Goal: Contribute content: Contribute content

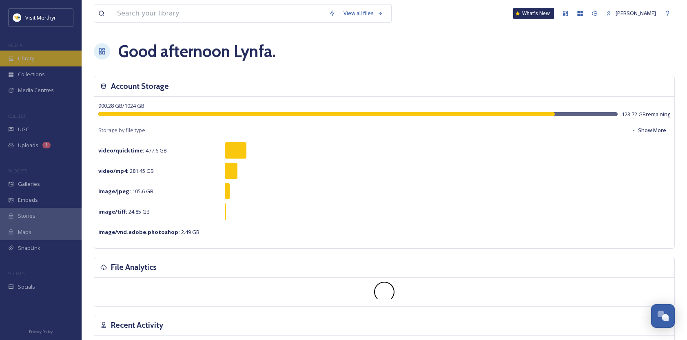
drag, startPoint x: 29, startPoint y: 61, endPoint x: 33, endPoint y: 58, distance: 4.7
click at [29, 60] on span "Library" at bounding box center [26, 59] width 16 height 8
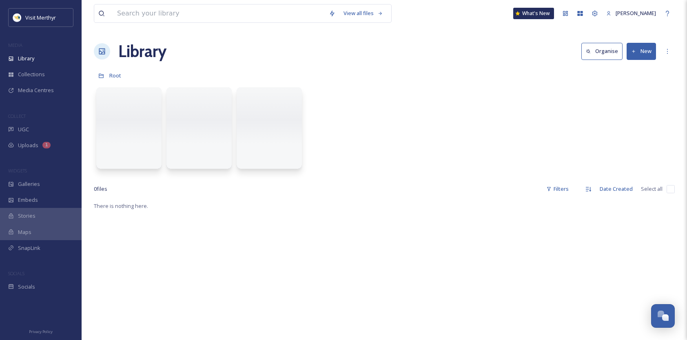
click at [645, 46] on button "New" at bounding box center [640, 51] width 29 height 17
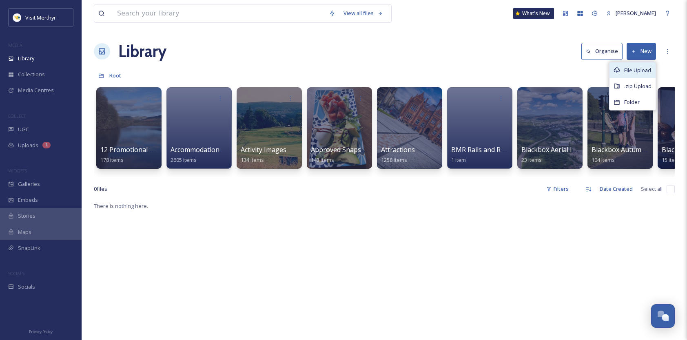
click at [637, 73] on span "File Upload" at bounding box center [637, 70] width 27 height 8
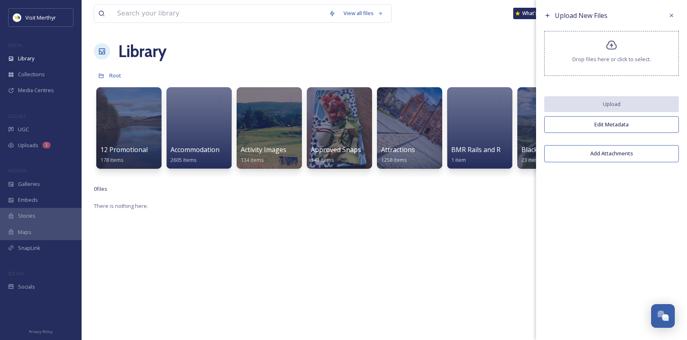
click at [616, 48] on icon at bounding box center [611, 44] width 11 height 9
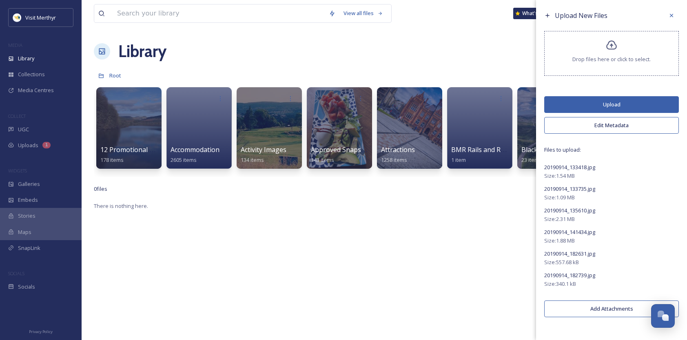
click at [604, 126] on button "Edit Metadata" at bounding box center [611, 125] width 135 height 17
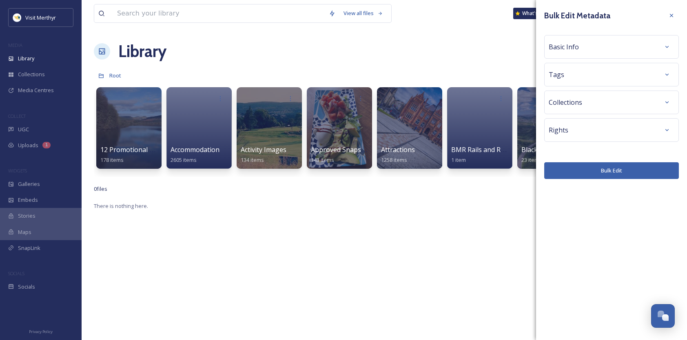
click at [579, 46] on div "Basic Info" at bounding box center [612, 47] width 126 height 15
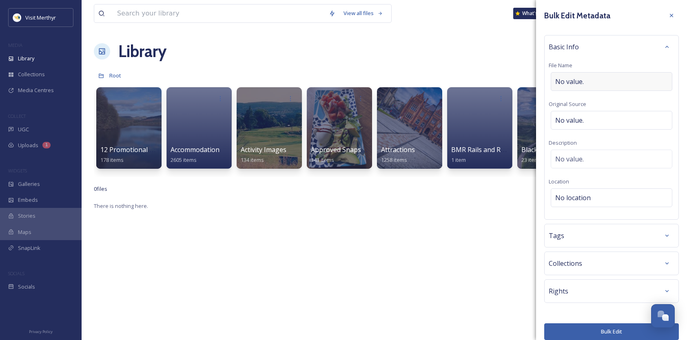
click at [571, 80] on span "No value." at bounding box center [569, 82] width 29 height 10
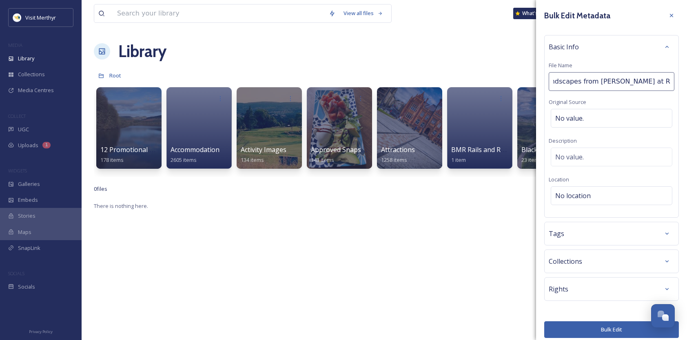
scroll to position [0, 13]
click at [636, 83] on input "Landscapes from [PERSON_NAME] at Roost fopr free use" at bounding box center [612, 81] width 126 height 19
type input "Landscapes from [PERSON_NAME] at Roost for free use"
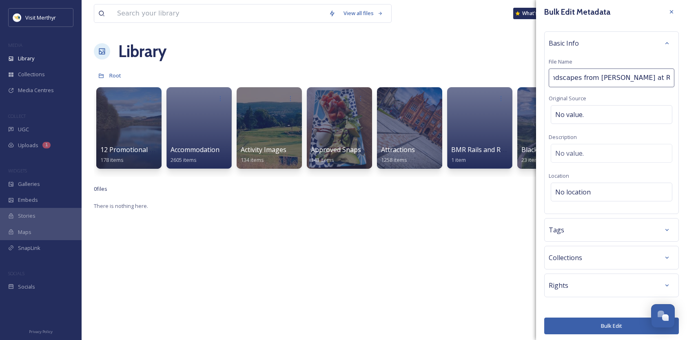
click at [584, 285] on div "Rights" at bounding box center [611, 286] width 135 height 24
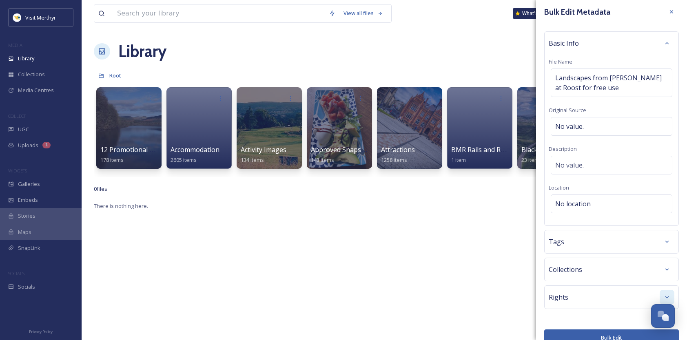
click at [660, 290] on div at bounding box center [666, 297] width 15 height 15
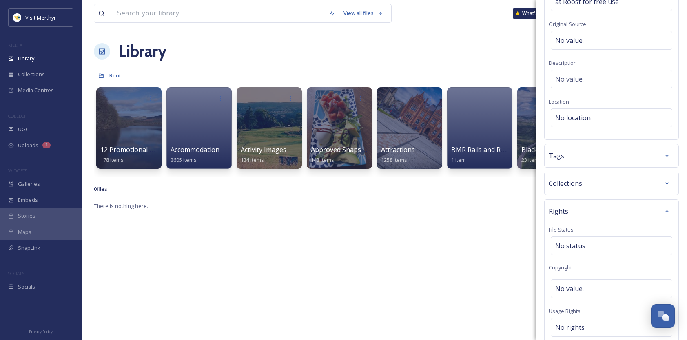
scroll to position [126, 0]
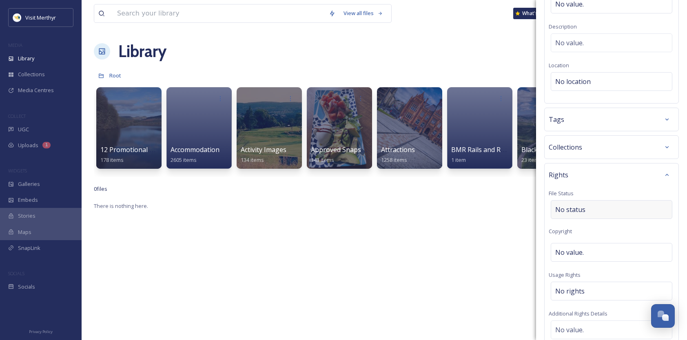
click at [569, 207] on span "No status" at bounding box center [570, 210] width 30 height 10
click at [572, 249] on span "No value." at bounding box center [569, 253] width 29 height 10
click at [591, 251] on input "Approved fro use" at bounding box center [612, 252] width 126 height 19
type input "Approved for use"
drag, startPoint x: 582, startPoint y: 250, endPoint x: 527, endPoint y: 253, distance: 54.7
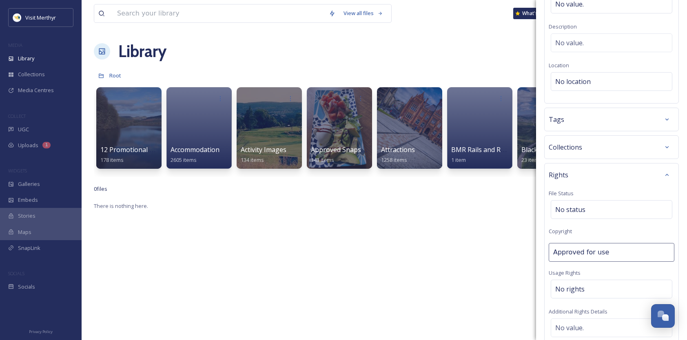
click at [527, 253] on div "View all files What's New [PERSON_NAME] Library Organise New Root Your Selectio…" at bounding box center [384, 270] width 605 height 541
click at [571, 285] on span "No rights" at bounding box center [569, 289] width 29 height 10
click at [571, 287] on input at bounding box center [598, 293] width 90 height 18
type input "Free"
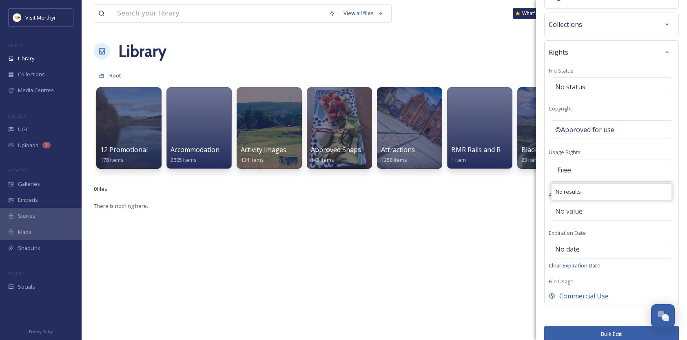
scroll to position [255, 0]
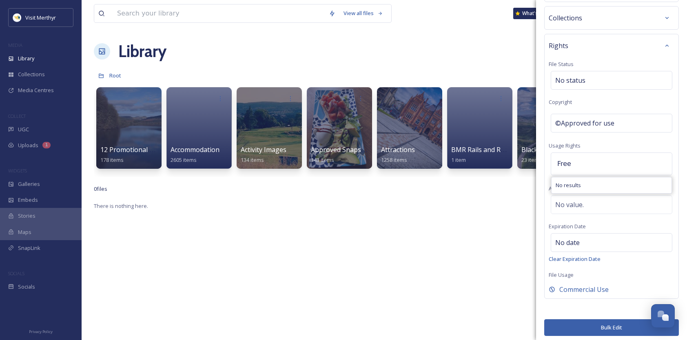
click at [604, 322] on button "Bulk Edit" at bounding box center [611, 327] width 135 height 17
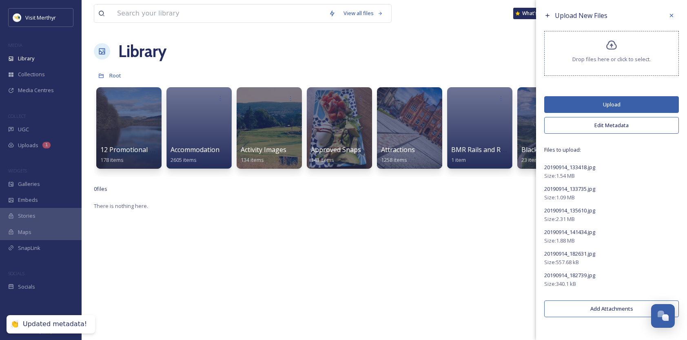
click at [606, 107] on button "Upload" at bounding box center [611, 104] width 135 height 17
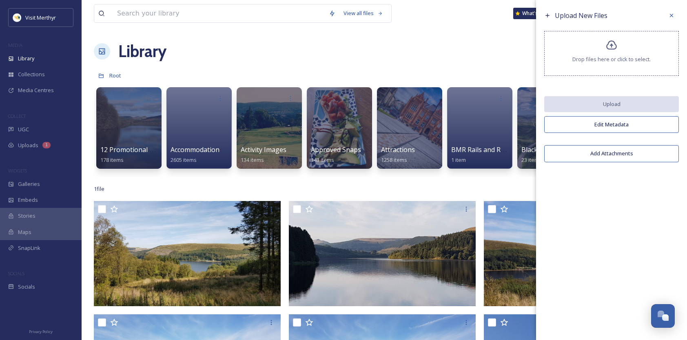
click at [670, 14] on icon at bounding box center [671, 15] width 7 height 7
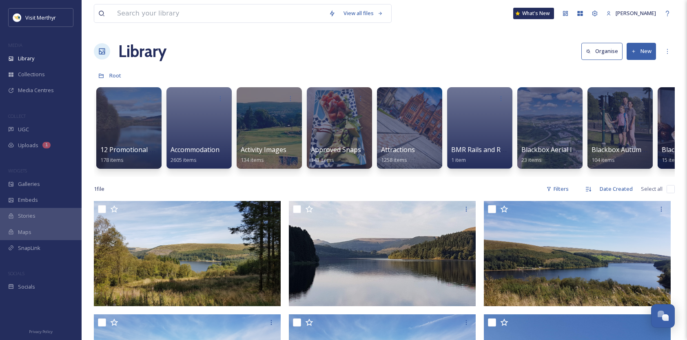
click at [673, 193] on input "checkbox" at bounding box center [670, 189] width 8 height 8
checkbox input "true"
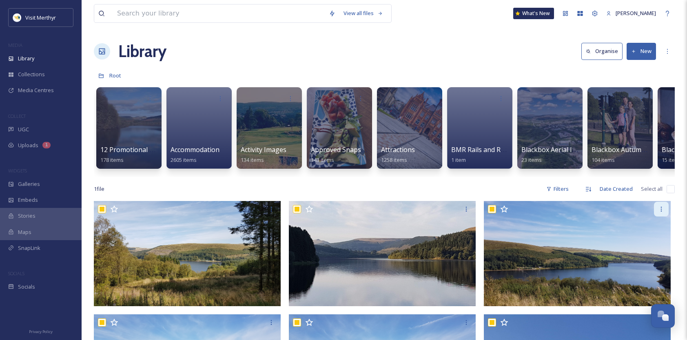
checkbox input "true"
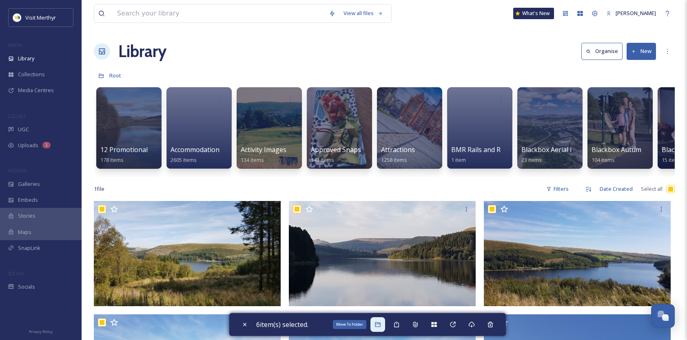
click at [381, 325] on icon at bounding box center [377, 324] width 7 height 7
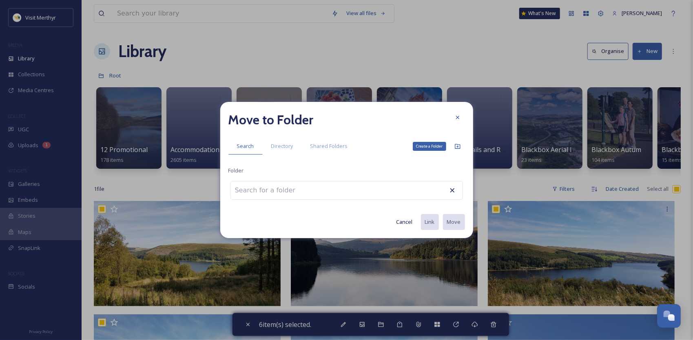
drag, startPoint x: 457, startPoint y: 145, endPoint x: 363, endPoint y: 171, distance: 97.4
click at [457, 146] on icon at bounding box center [457, 146] width 7 height 7
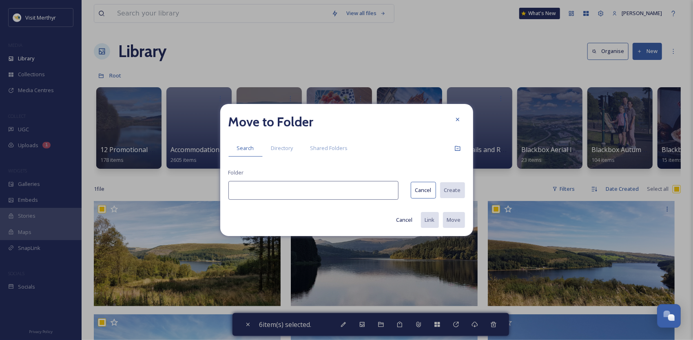
click at [270, 188] on input at bounding box center [313, 190] width 170 height 19
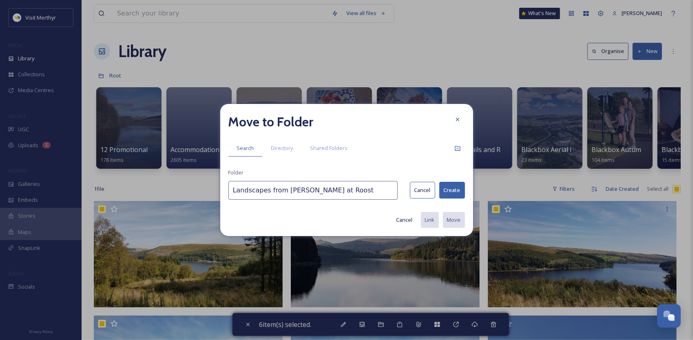
type input "Landscapes from [PERSON_NAME] at Roost"
click at [449, 191] on button "Create" at bounding box center [452, 190] width 26 height 17
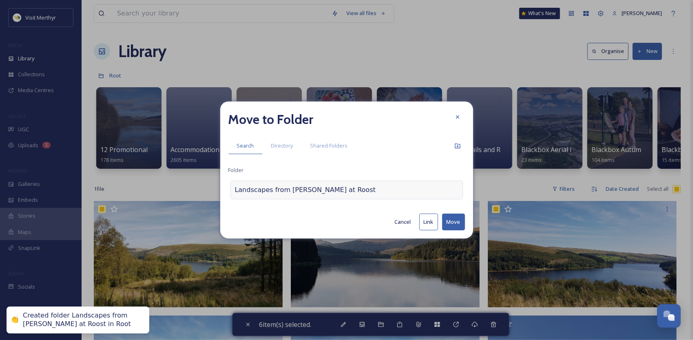
drag, startPoint x: 450, startPoint y: 217, endPoint x: 383, endPoint y: 197, distance: 70.5
click at [450, 217] on button "Move" at bounding box center [453, 222] width 23 height 17
checkbox input "false"
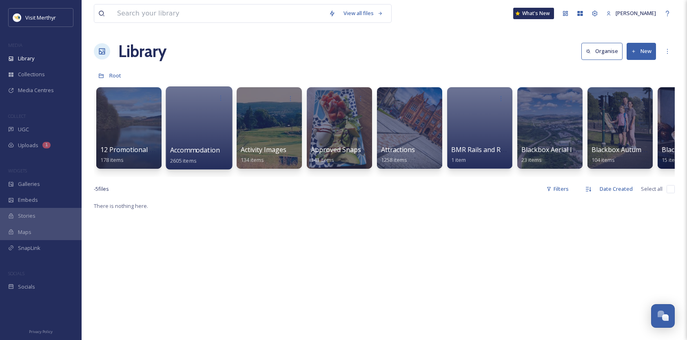
click at [215, 148] on span "Accommodation" at bounding box center [195, 150] width 50 height 9
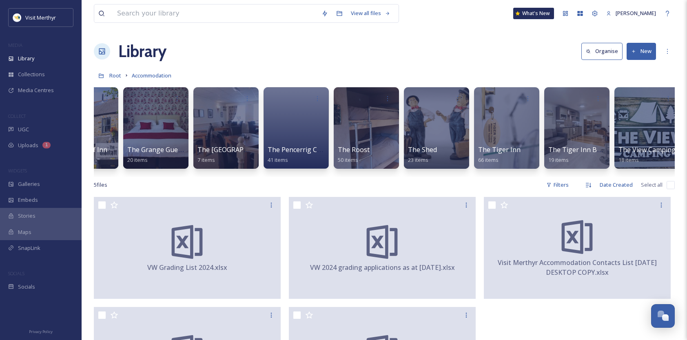
scroll to position [0, 4107]
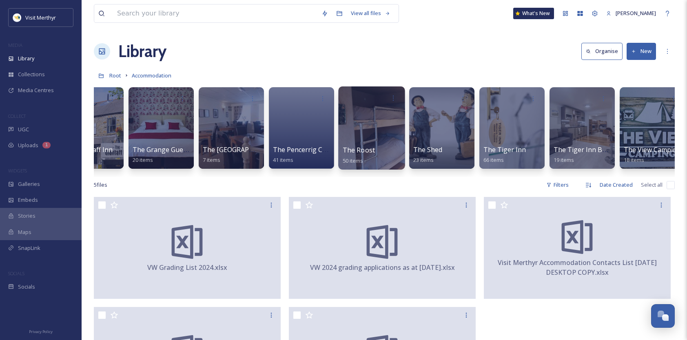
click at [373, 153] on div "The Roost 50 items" at bounding box center [372, 155] width 58 height 20
click at [363, 149] on span "The Roost" at bounding box center [359, 150] width 33 height 9
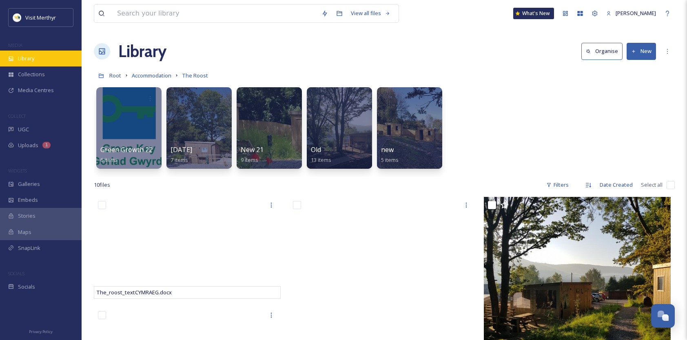
click at [33, 56] on span "Library" at bounding box center [26, 59] width 16 height 8
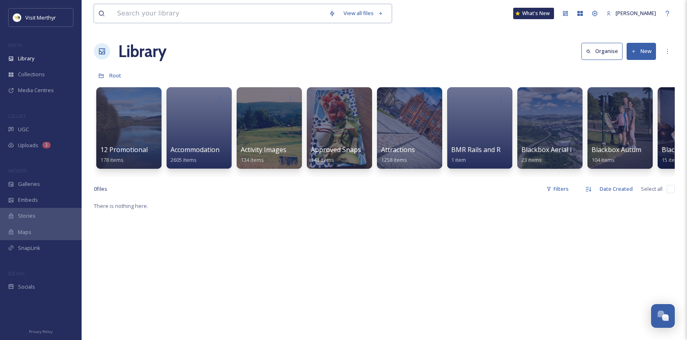
click at [170, 13] on input at bounding box center [219, 13] width 212 height 18
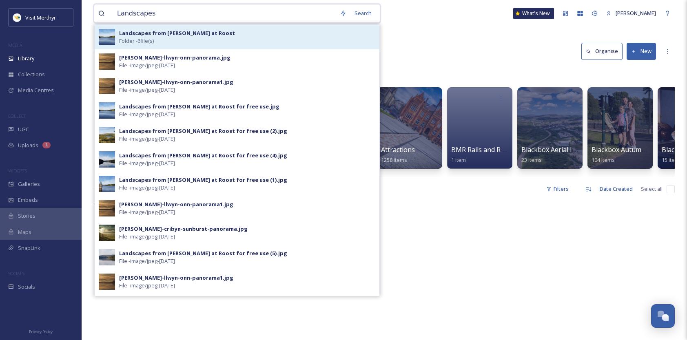
type input "Landscapes"
click at [154, 35] on strong "Landscapes from [PERSON_NAME] at Roost" at bounding box center [177, 32] width 116 height 7
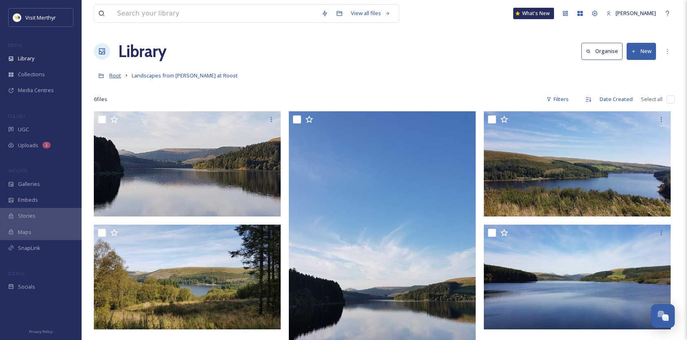
click at [117, 77] on span "Root" at bounding box center [115, 75] width 12 height 7
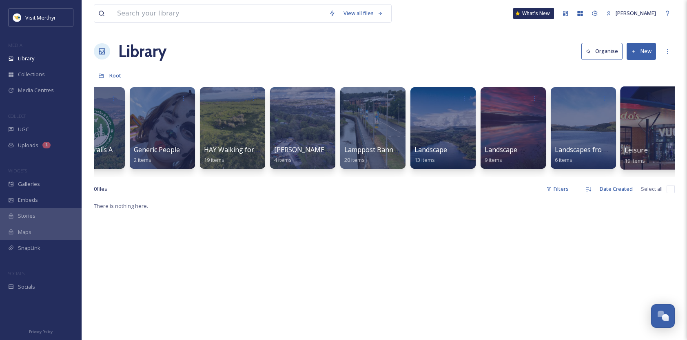
scroll to position [0, 3124]
